Goal: Task Accomplishment & Management: Manage account settings

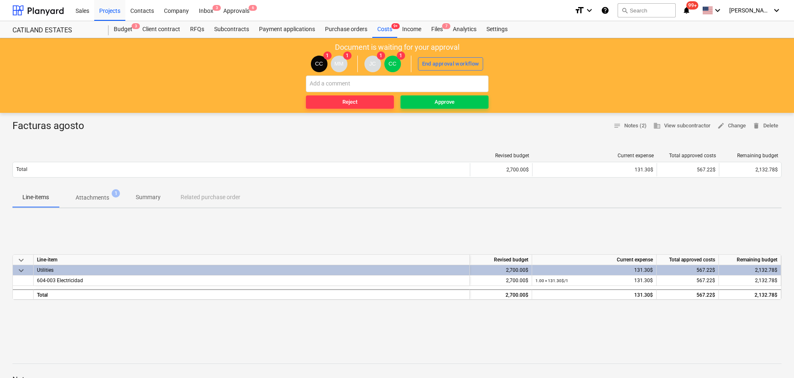
click at [87, 200] on p "Attachments" at bounding box center [93, 197] width 34 height 9
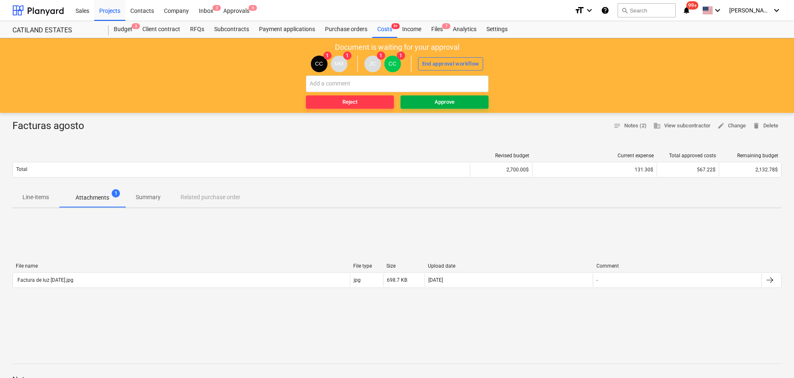
click at [466, 102] on span "Approve" at bounding box center [444, 103] width 81 height 10
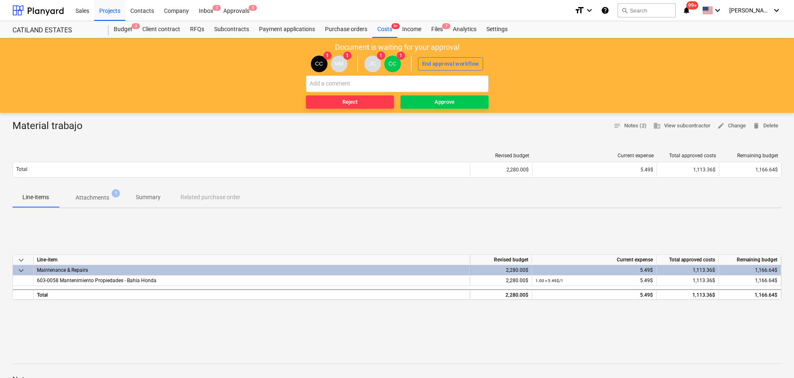
click at [88, 195] on p "Attachments" at bounding box center [93, 197] width 34 height 9
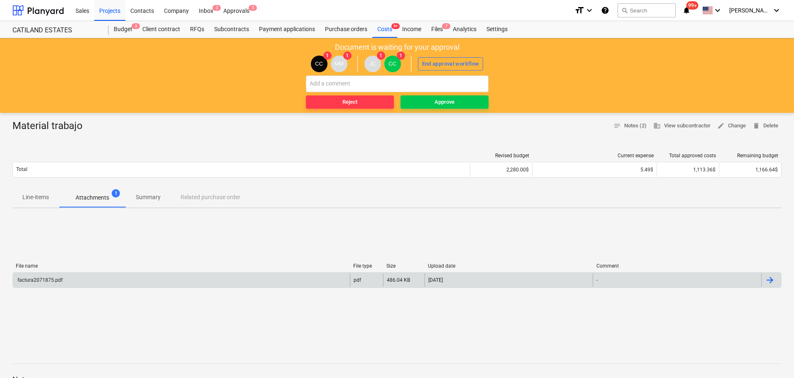
click at [57, 277] on div "factura2071875.pdf" at bounding box center [39, 280] width 46 height 6
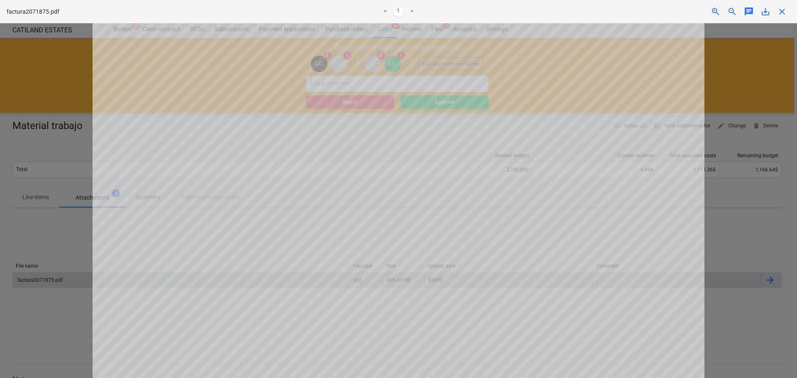
scroll to position [79, 0]
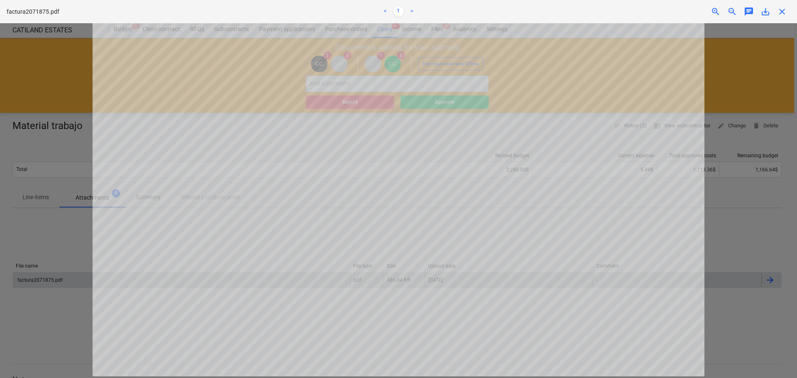
click at [779, 12] on span "close" at bounding box center [782, 12] width 10 height 10
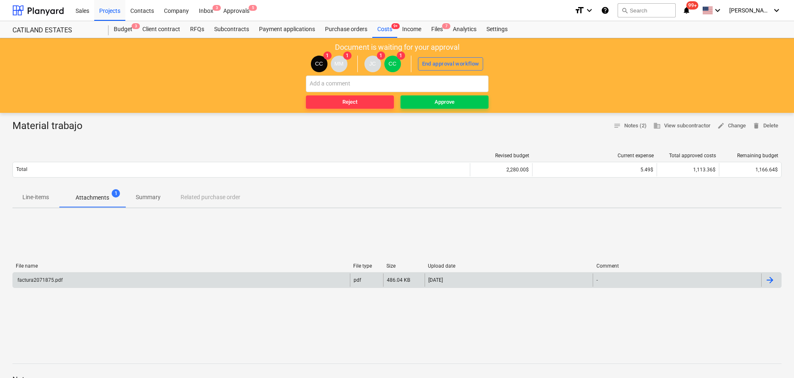
click at [43, 199] on p "Line-items" at bounding box center [35, 197] width 27 height 9
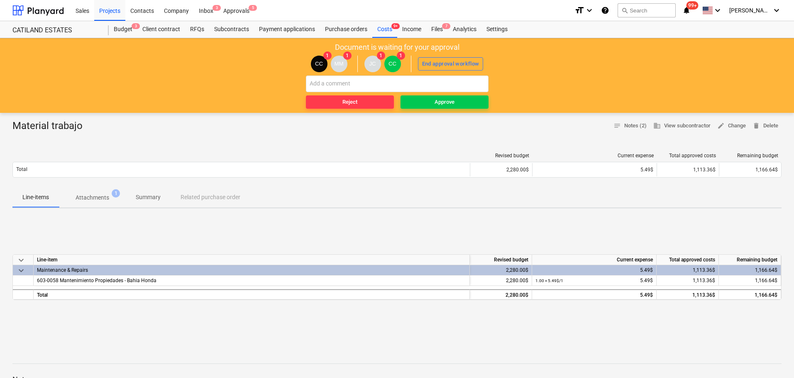
click at [87, 198] on p "Attachments" at bounding box center [93, 197] width 34 height 9
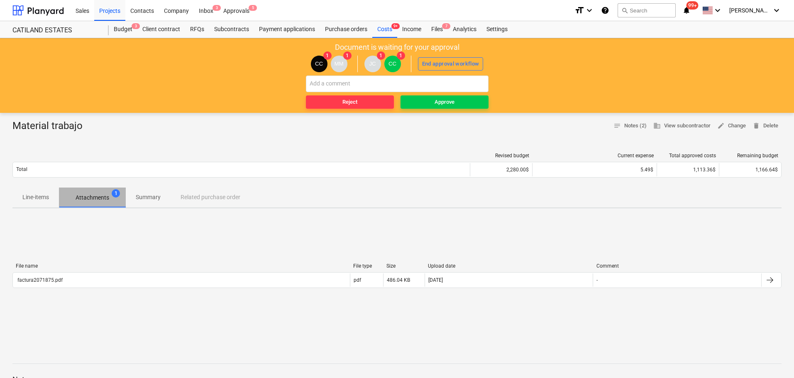
click at [89, 196] on p "Attachments" at bounding box center [93, 197] width 34 height 9
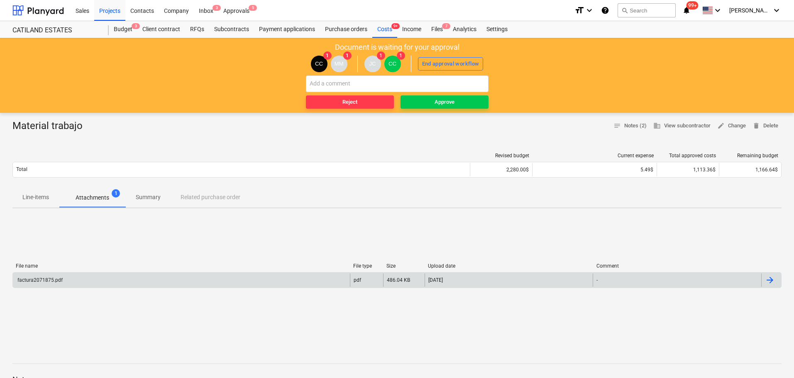
click at [283, 279] on div "factura2071875.pdf" at bounding box center [181, 280] width 337 height 13
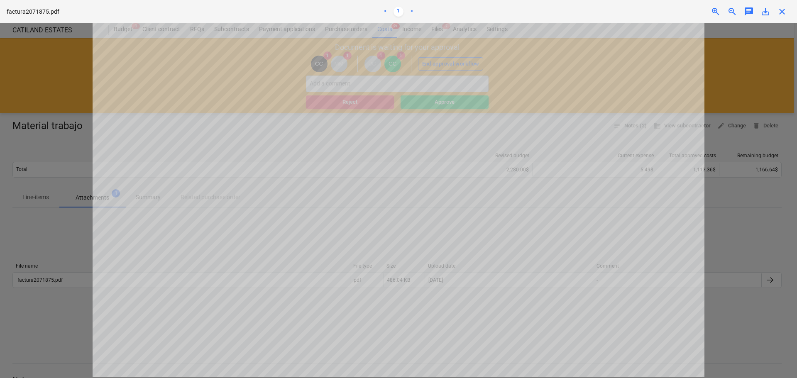
scroll to position [79, 0]
click at [780, 11] on span "close" at bounding box center [782, 12] width 10 height 10
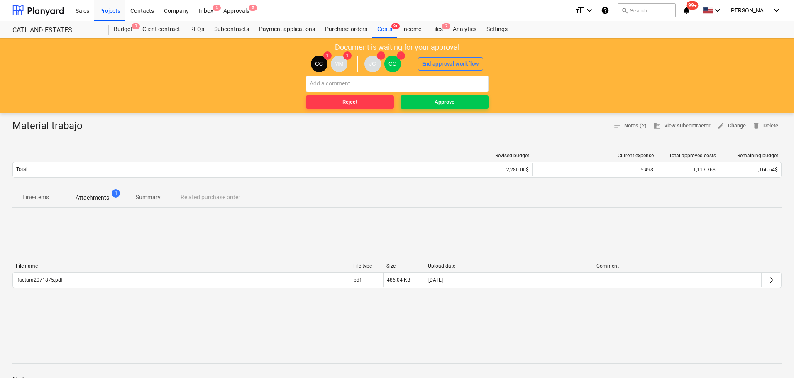
click at [40, 198] on p "Line-items" at bounding box center [35, 197] width 27 height 9
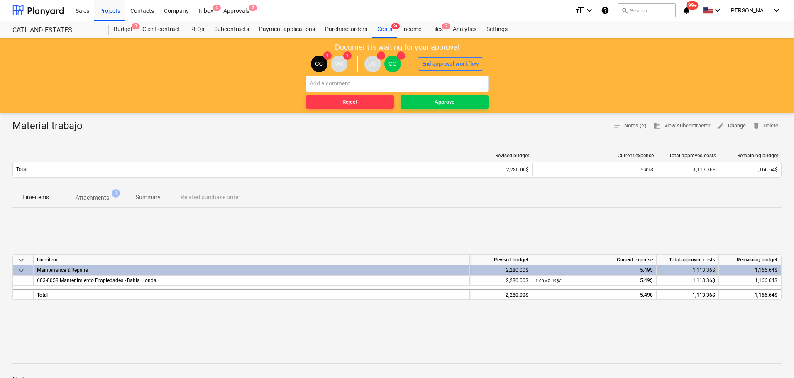
click at [70, 197] on span "Attachments 1" at bounding box center [92, 197] width 47 height 9
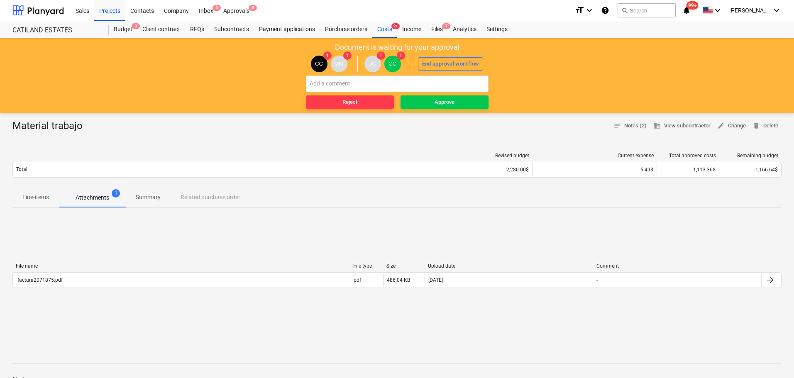
drag, startPoint x: 12, startPoint y: 200, endPoint x: 24, endPoint y: 198, distance: 11.8
click at [15, 200] on span "Line-items" at bounding box center [35, 198] width 46 height 14
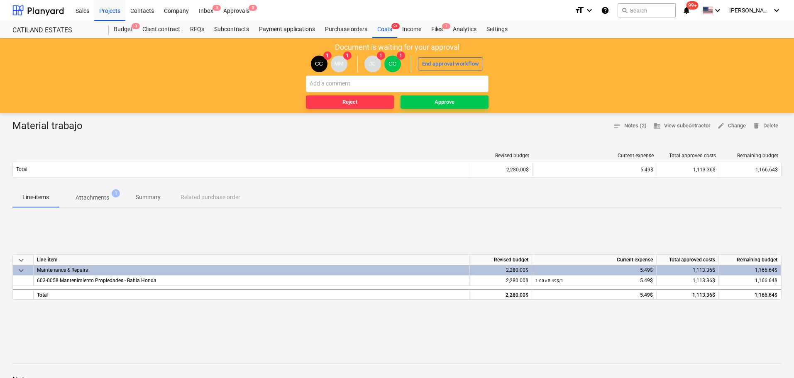
click at [101, 198] on p "Attachments" at bounding box center [93, 197] width 34 height 9
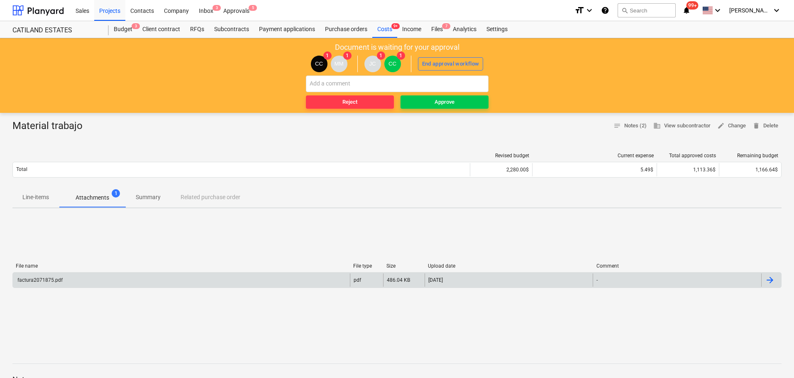
click at [53, 284] on div "factura2071875.pdf" at bounding box center [181, 280] width 337 height 13
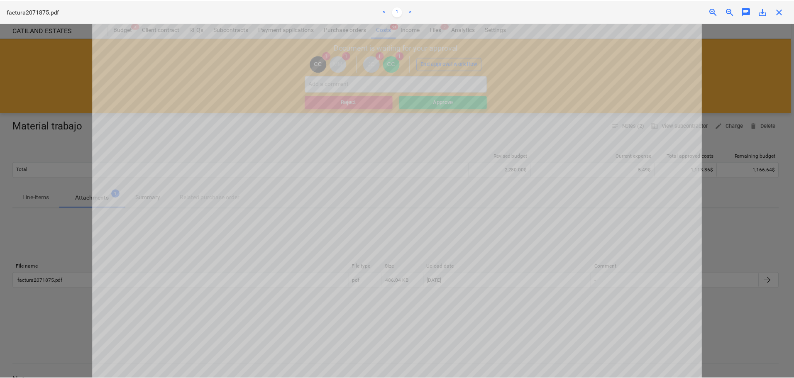
scroll to position [79, 0]
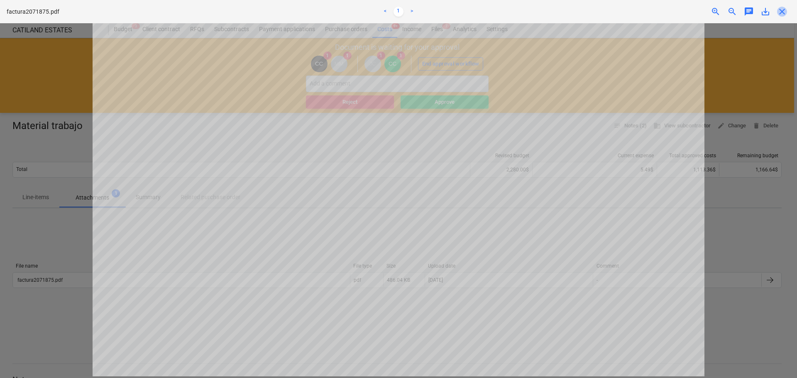
click at [779, 11] on span "close" at bounding box center [782, 12] width 10 height 10
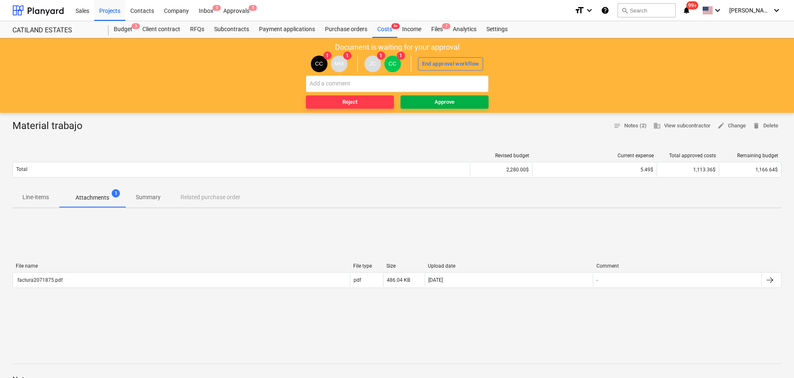
click at [430, 104] on span "Approve" at bounding box center [444, 103] width 81 height 10
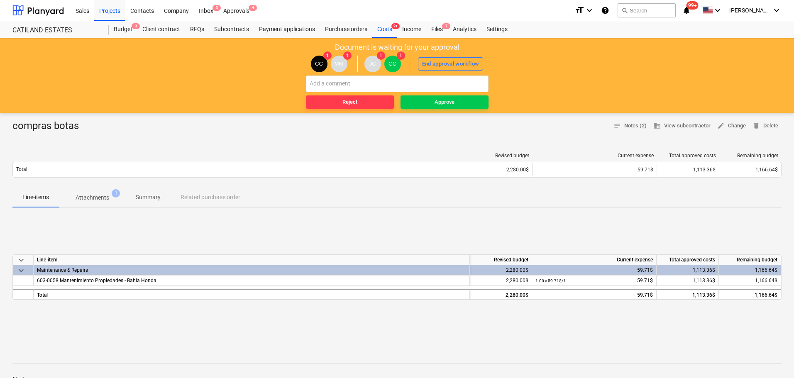
click at [88, 197] on p "Attachments" at bounding box center [93, 197] width 34 height 9
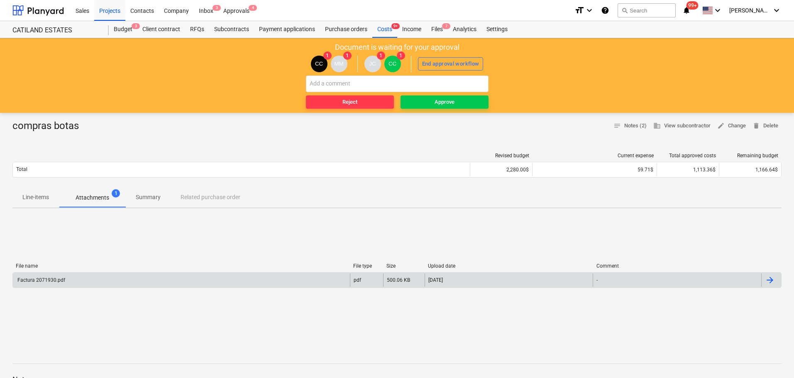
click at [317, 280] on div "Factura 2071930.pdf" at bounding box center [181, 280] width 337 height 13
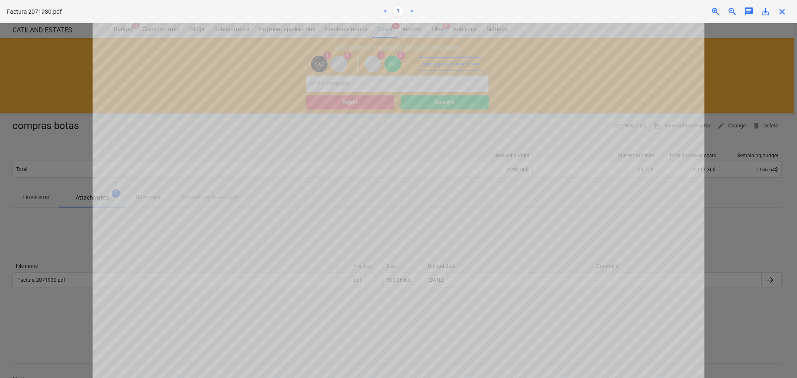
click at [784, 12] on span "close" at bounding box center [782, 12] width 10 height 10
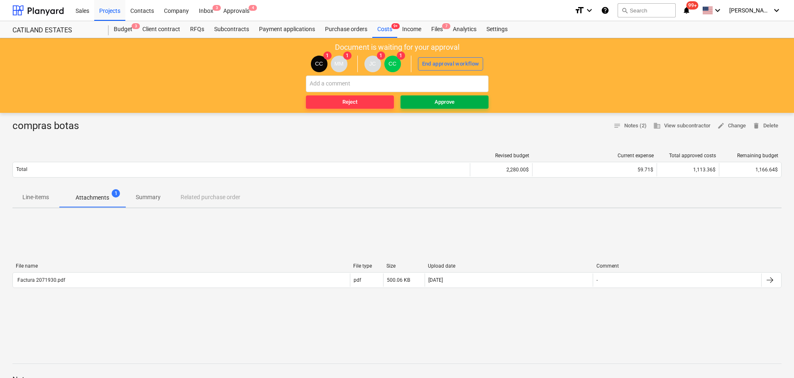
click at [441, 101] on div "Approve" at bounding box center [445, 103] width 20 height 10
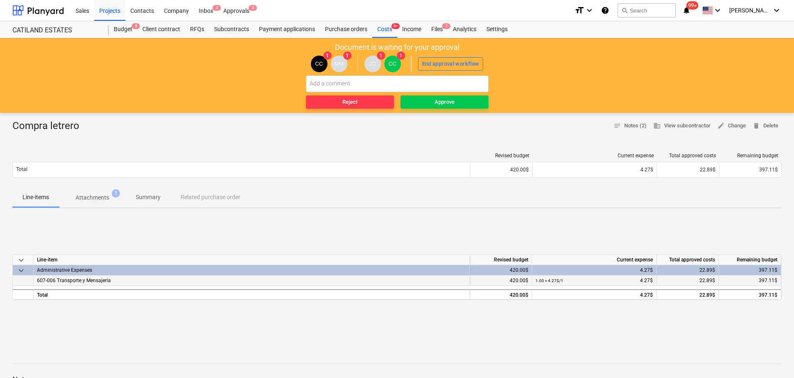
click at [97, 279] on span "607-006 Transporte y Mensajeria" at bounding box center [74, 281] width 74 height 6
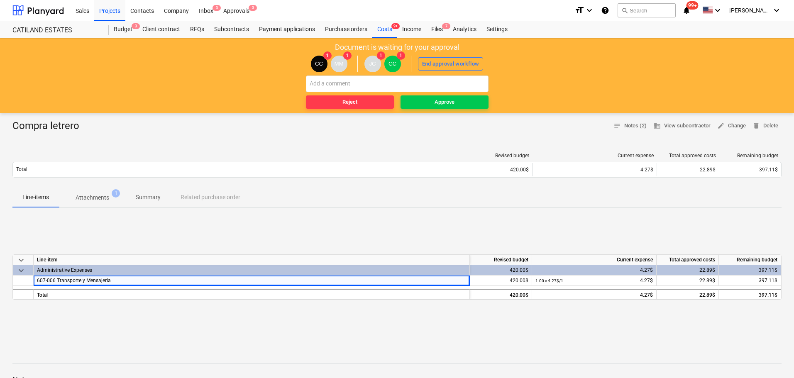
click at [97, 196] on p "Attachments" at bounding box center [93, 197] width 34 height 9
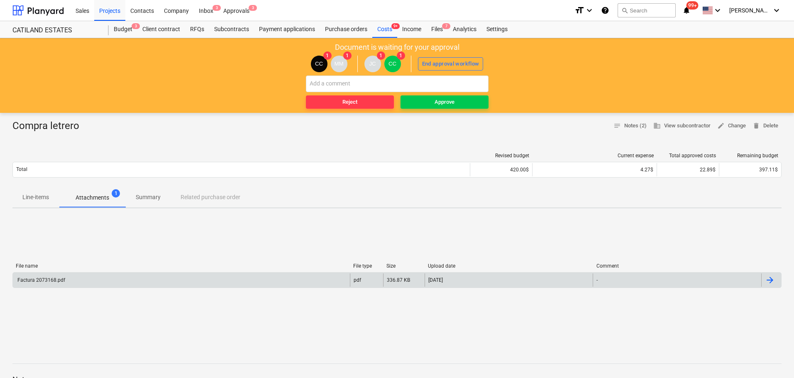
click at [59, 279] on div "Factura 2073168.pdf" at bounding box center [40, 280] width 49 height 6
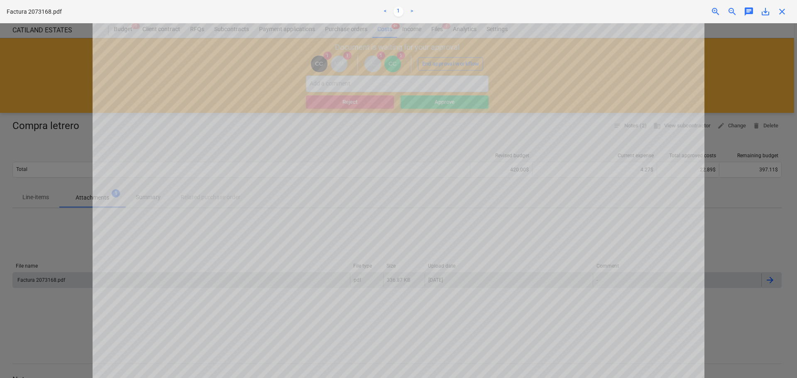
scroll to position [79, 0]
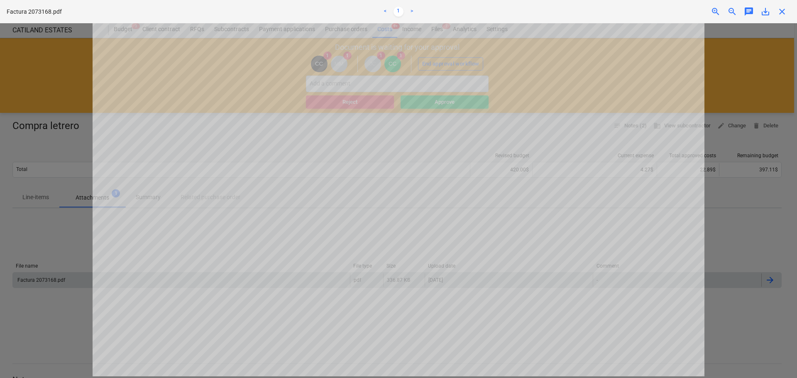
click at [781, 14] on span "close" at bounding box center [782, 12] width 10 height 10
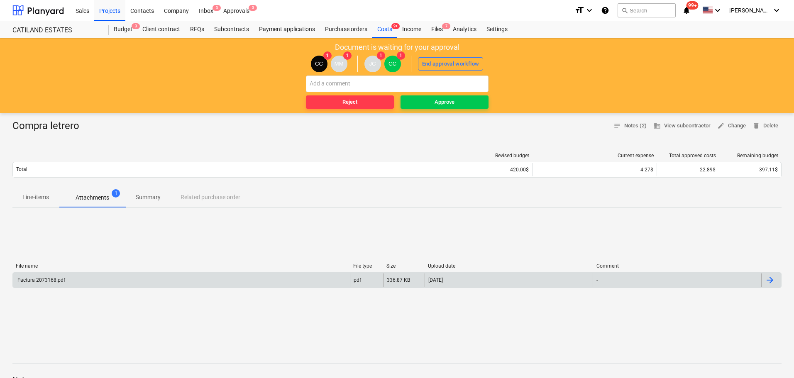
click at [26, 201] on p "Line-items" at bounding box center [35, 197] width 27 height 9
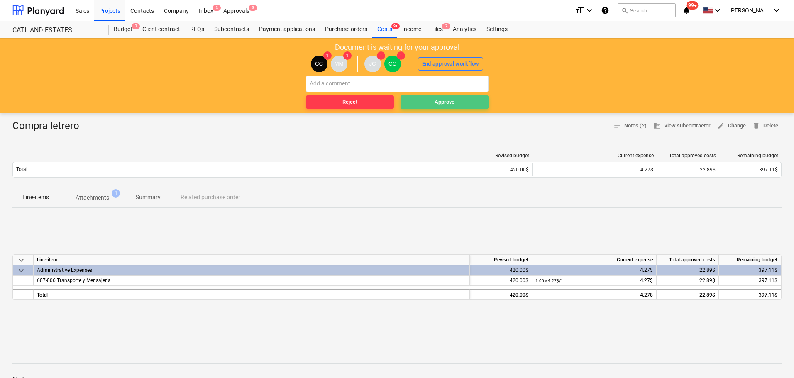
click at [436, 101] on div "Approve" at bounding box center [445, 103] width 20 height 10
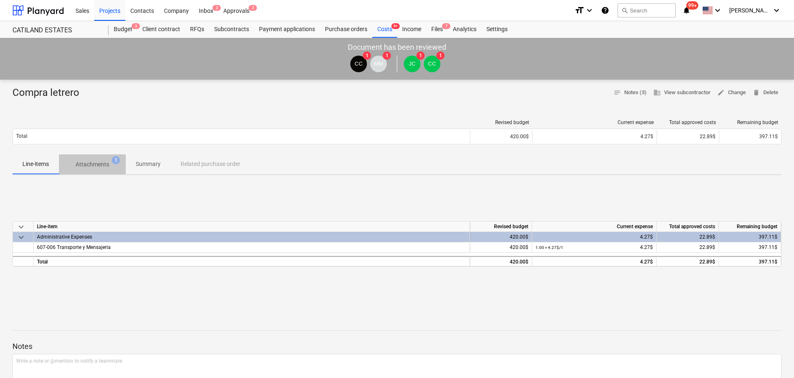
click at [107, 156] on button "Attachments 1" at bounding box center [92, 164] width 67 height 20
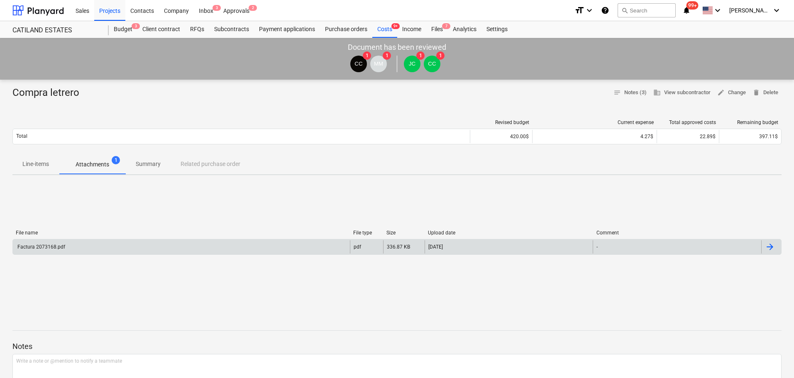
click at [71, 247] on div "Factura 2073168.pdf" at bounding box center [181, 246] width 337 height 13
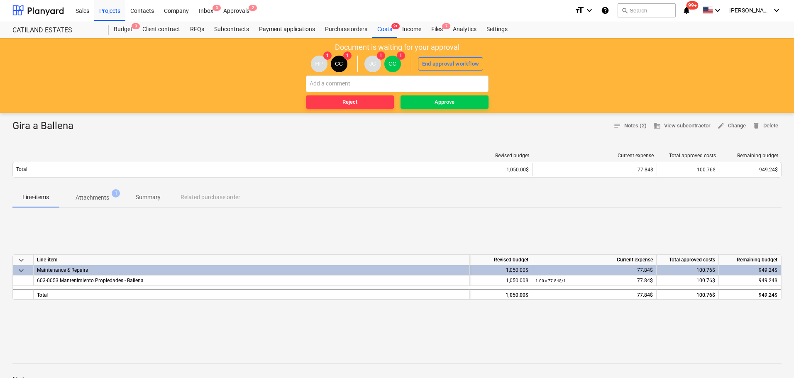
click at [87, 196] on p "Attachments" at bounding box center [93, 197] width 34 height 9
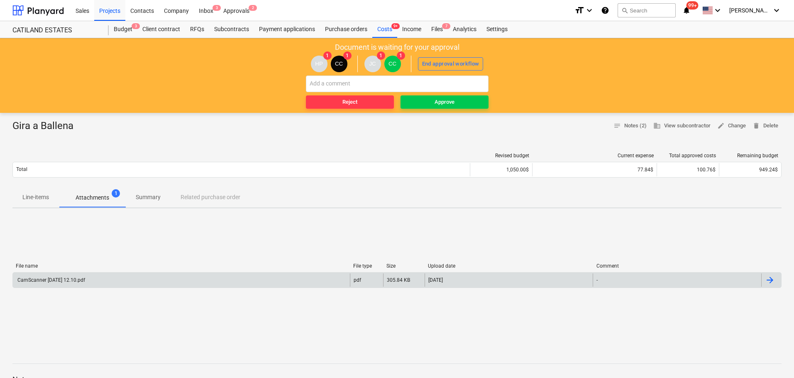
click at [70, 283] on div "CamScanner 08-25-25 12.10.pdf" at bounding box center [50, 280] width 69 height 6
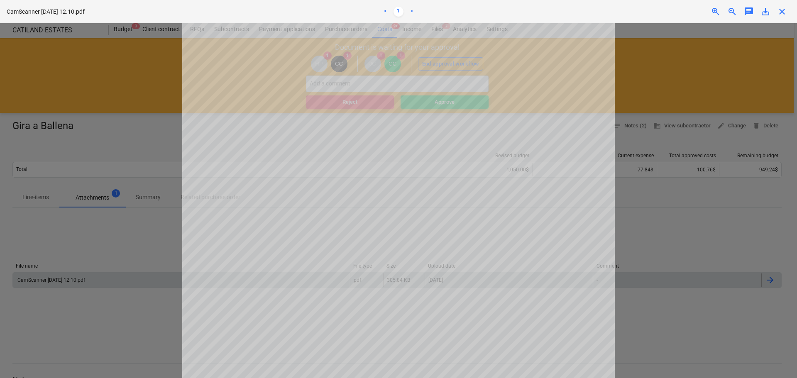
scroll to position [83, 0]
drag, startPoint x: 780, startPoint y: 11, endPoint x: 778, endPoint y: 18, distance: 6.8
click at [778, 18] on div "CamScanner 08-25-25 12.10.pdf < 1 > zoom_in zoom_out chat 0 save_alt close" at bounding box center [398, 11] width 797 height 23
click at [787, 10] on span "close" at bounding box center [782, 12] width 10 height 10
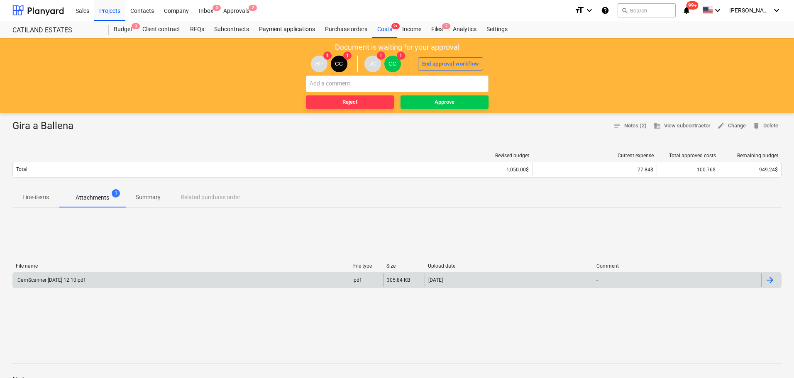
click at [44, 195] on p "Line-items" at bounding box center [35, 197] width 27 height 9
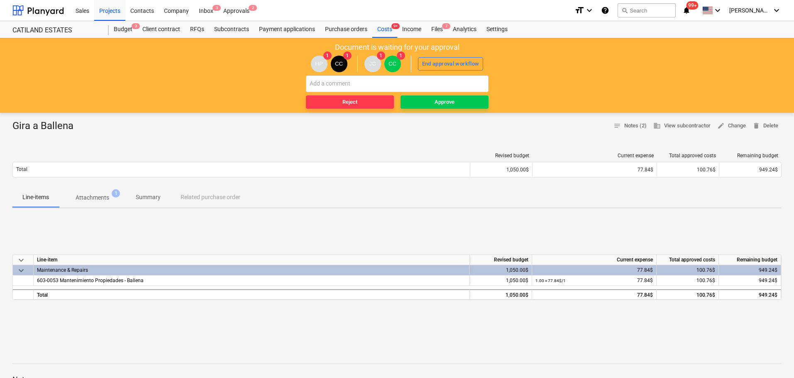
click at [79, 194] on p "Attachments" at bounding box center [93, 197] width 34 height 9
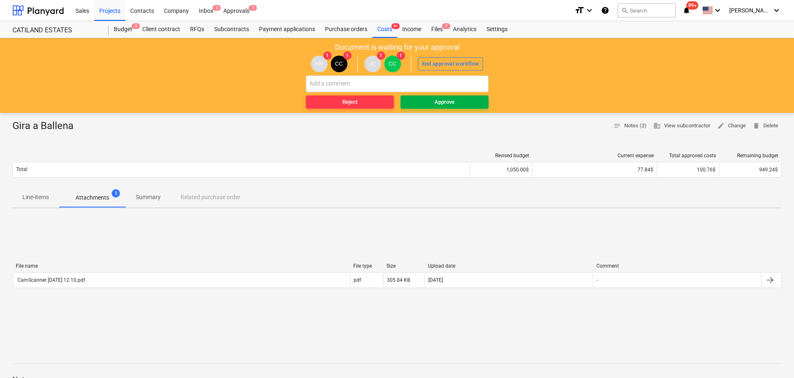
click at [450, 102] on div "Approve" at bounding box center [445, 103] width 20 height 10
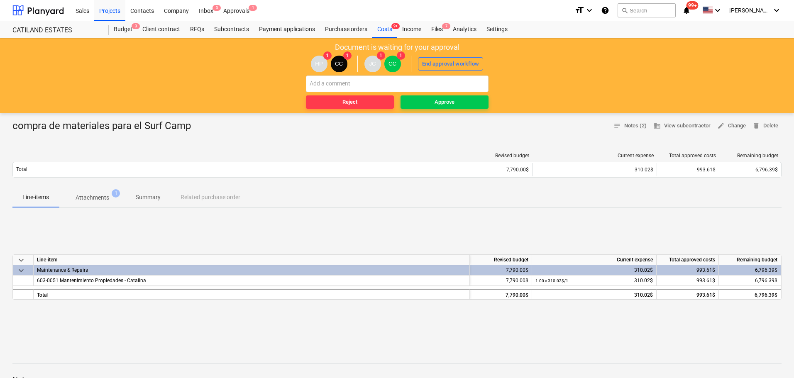
click at [100, 193] on span "Attachments 1" at bounding box center [92, 197] width 67 height 15
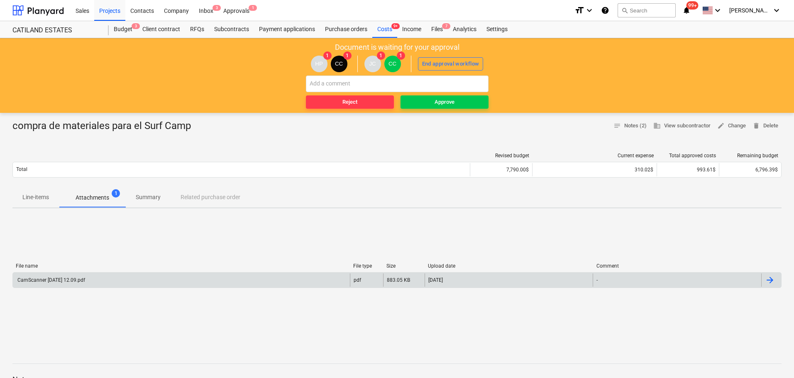
click at [66, 277] on div "CamScanner [DATE] 12.09.pdf" at bounding box center [50, 280] width 69 height 6
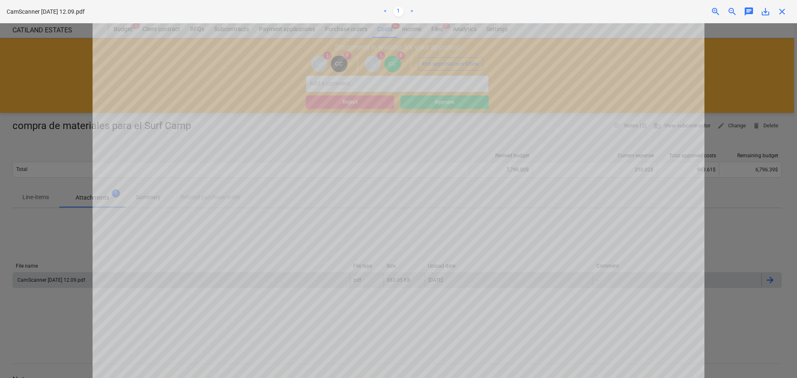
click at [779, 14] on span "close" at bounding box center [782, 12] width 10 height 10
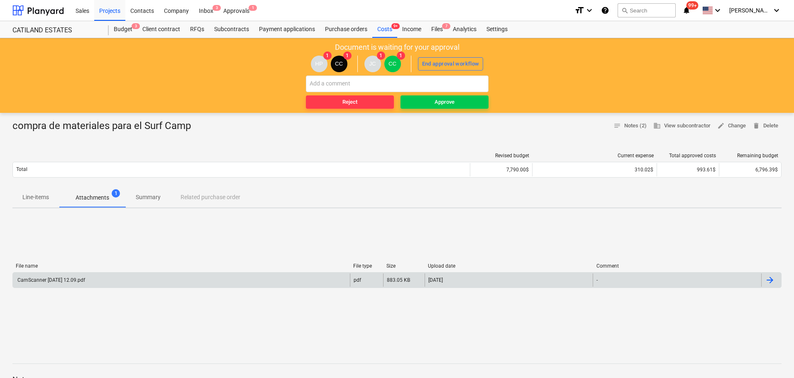
click at [203, 278] on div "CamScanner [DATE] 12.09.pdf" at bounding box center [181, 280] width 337 height 13
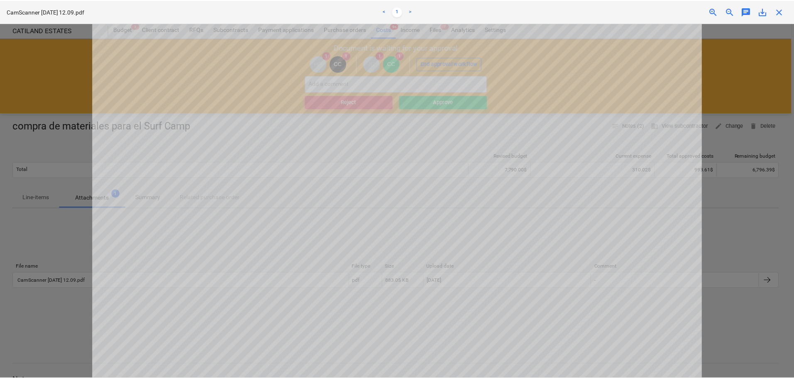
scroll to position [79, 0]
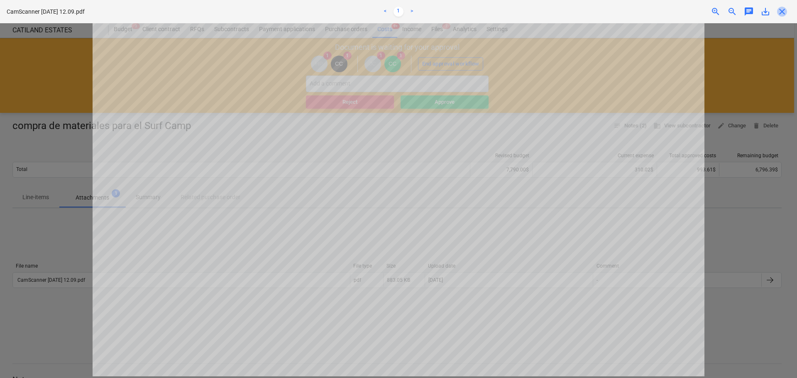
click at [780, 12] on span "close" at bounding box center [782, 12] width 10 height 10
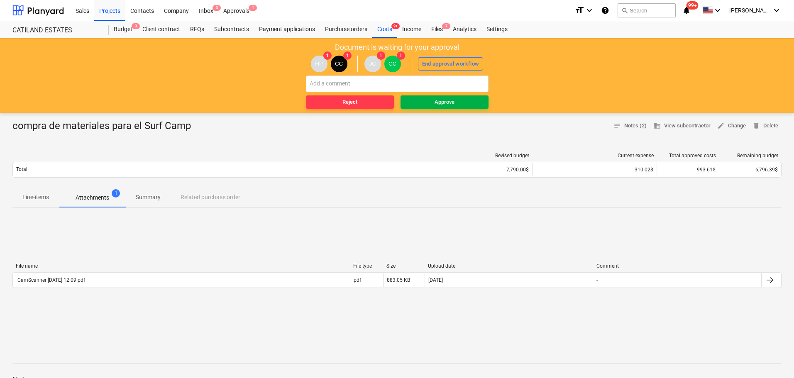
click at [421, 99] on span "Approve" at bounding box center [444, 103] width 81 height 10
